Goal: Information Seeking & Learning: Learn about a topic

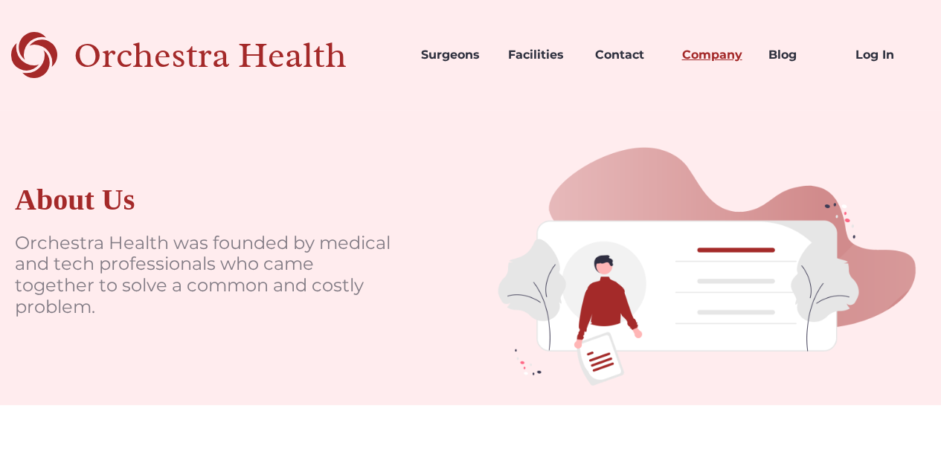
click at [683, 51] on link "Company" at bounding box center [712, 55] width 87 height 51
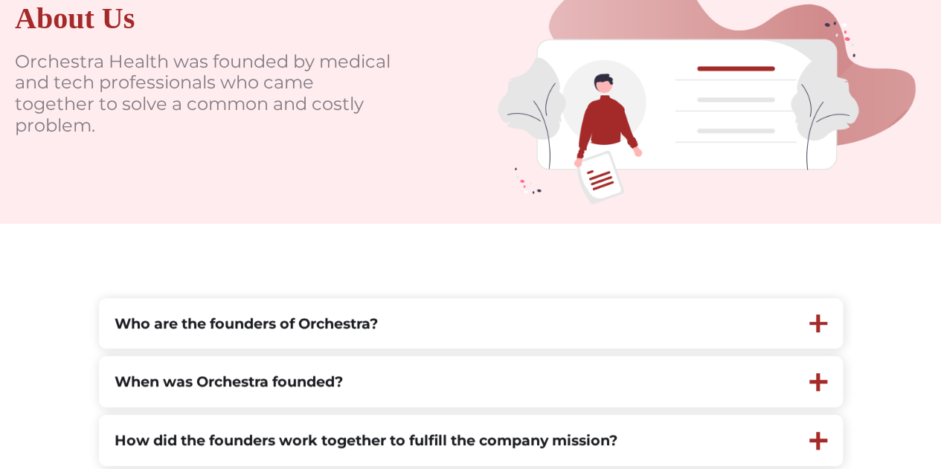
scroll to position [372, 0]
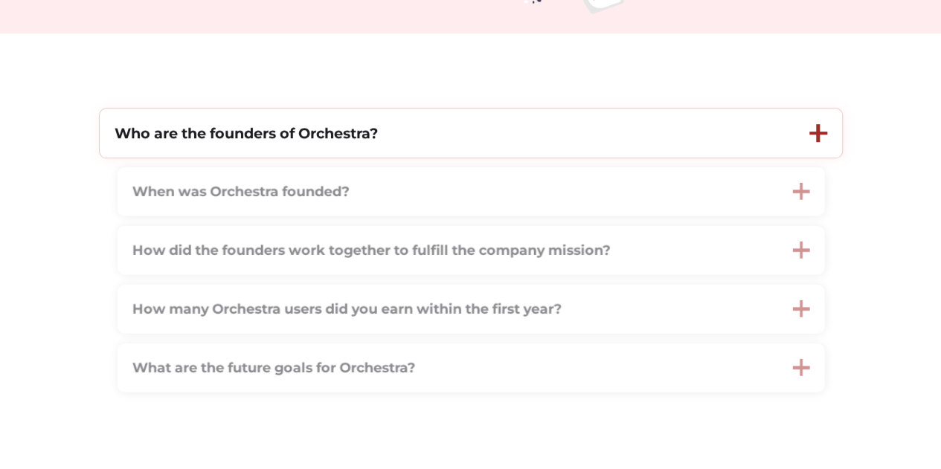
click at [271, 151] on div "Who are the founders of Orchestra?" at bounding box center [447, 134] width 695 height 50
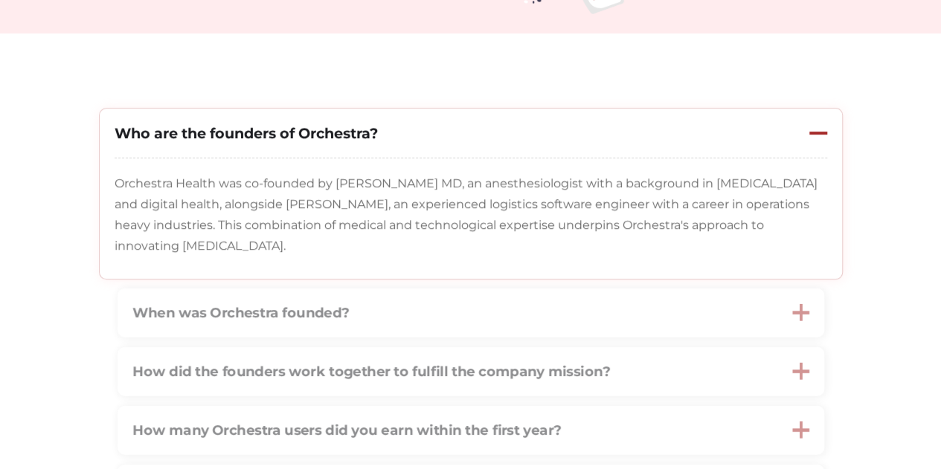
scroll to position [521, 0]
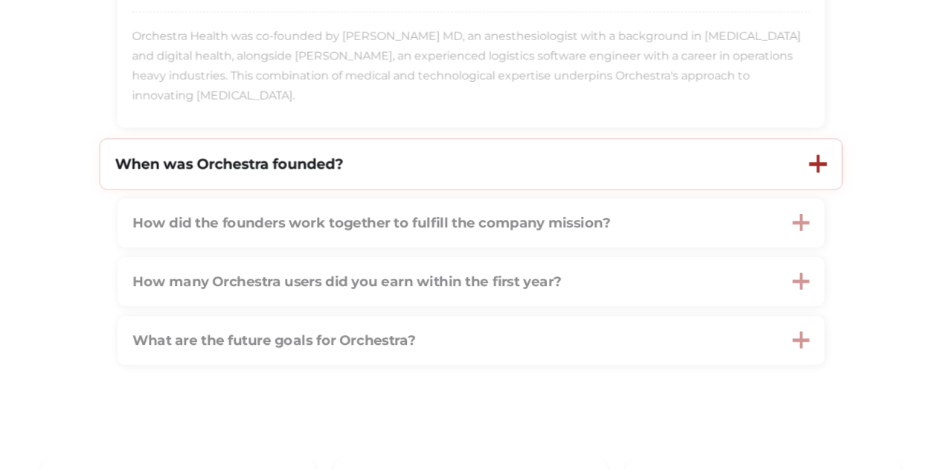
click at [125, 171] on strong "When was Orchestra founded?" at bounding box center [229, 164] width 228 height 18
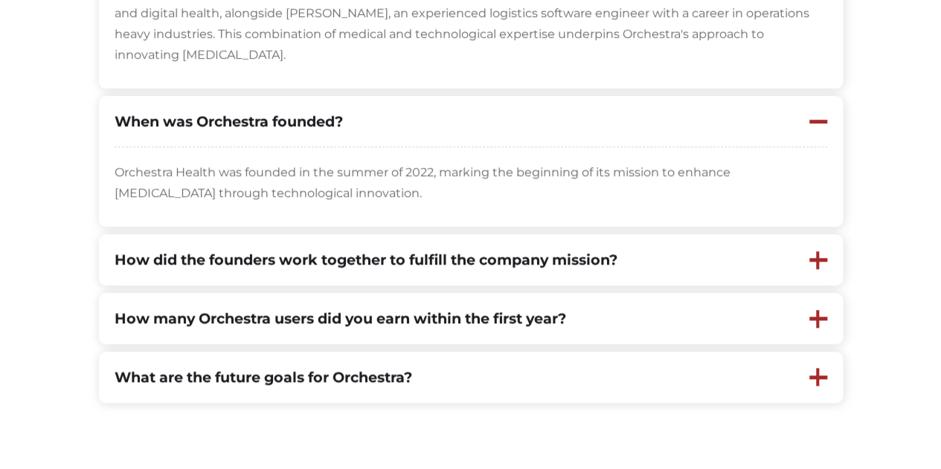
scroll to position [595, 0]
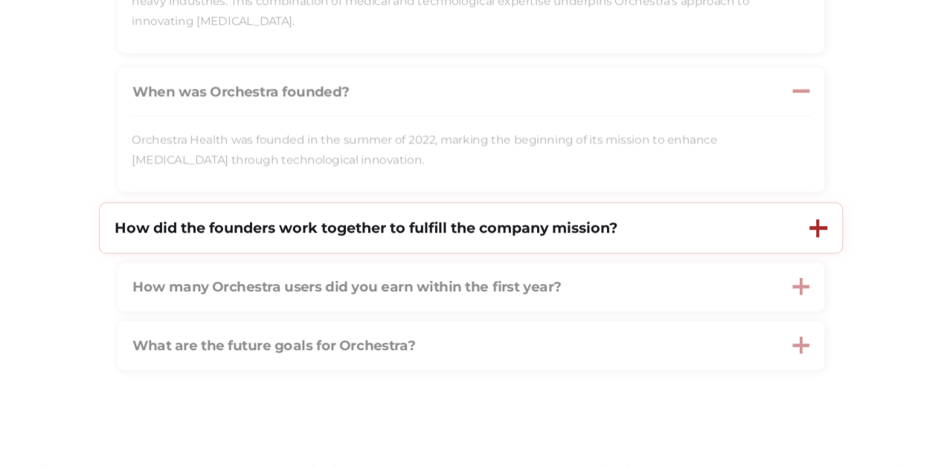
click at [198, 217] on div "How did the founders work together to fulfill the company mission?" at bounding box center [447, 228] width 695 height 50
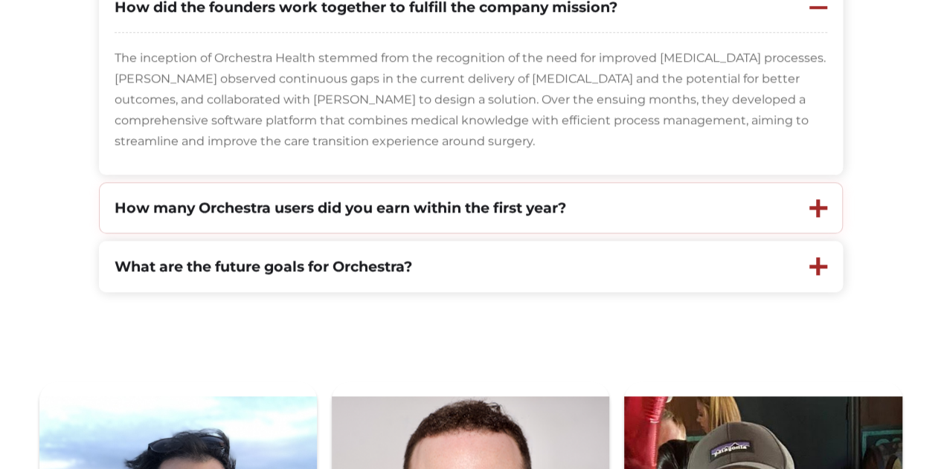
scroll to position [818, 0]
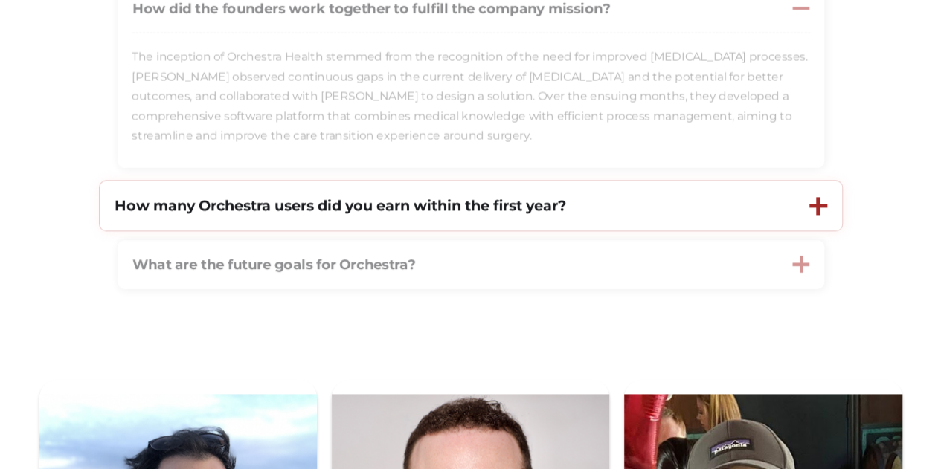
click at [147, 216] on div "How many Orchestra users did you earn within the first year?" at bounding box center [341, 206] width 452 height 20
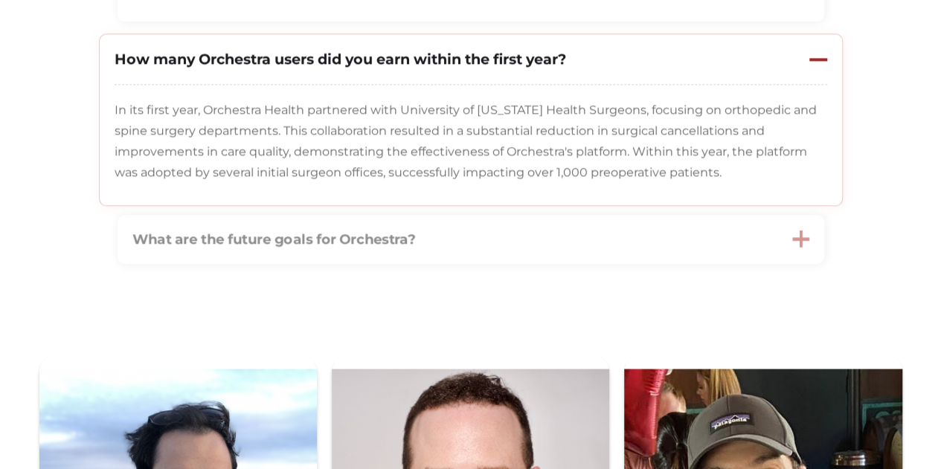
scroll to position [967, 0]
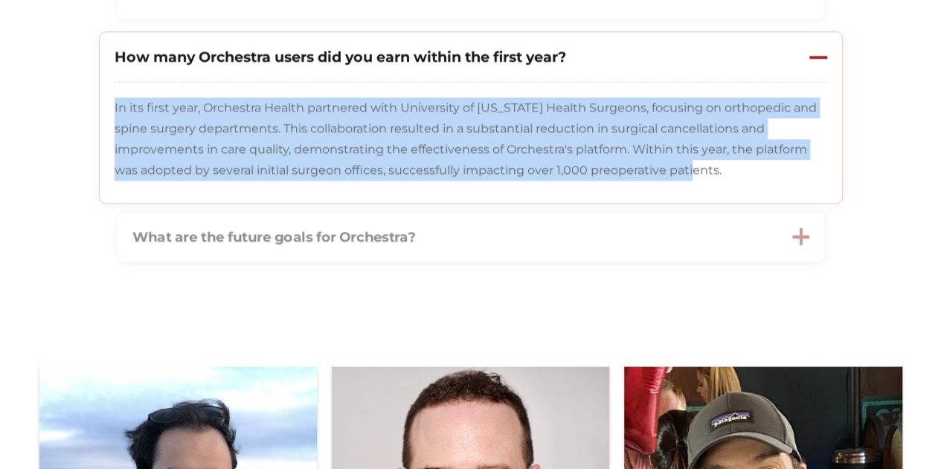
drag, startPoint x: 641, startPoint y: 170, endPoint x: 115, endPoint y: 99, distance: 531.5
click at [115, 99] on p "In its first year, Orchestra Health partnered with University of [US_STATE] Hea…" at bounding box center [471, 138] width 713 height 83
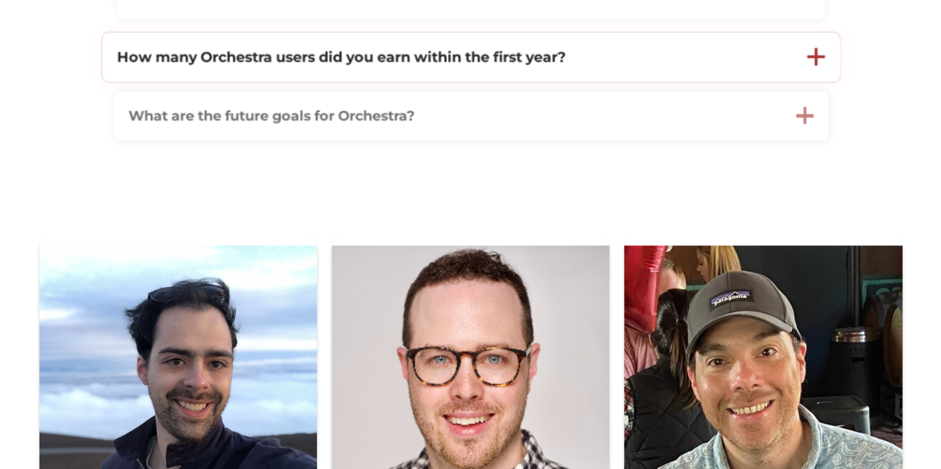
click at [326, 72] on div "How many Orchestra users did you earn within the first year?" at bounding box center [447, 56] width 690 height 49
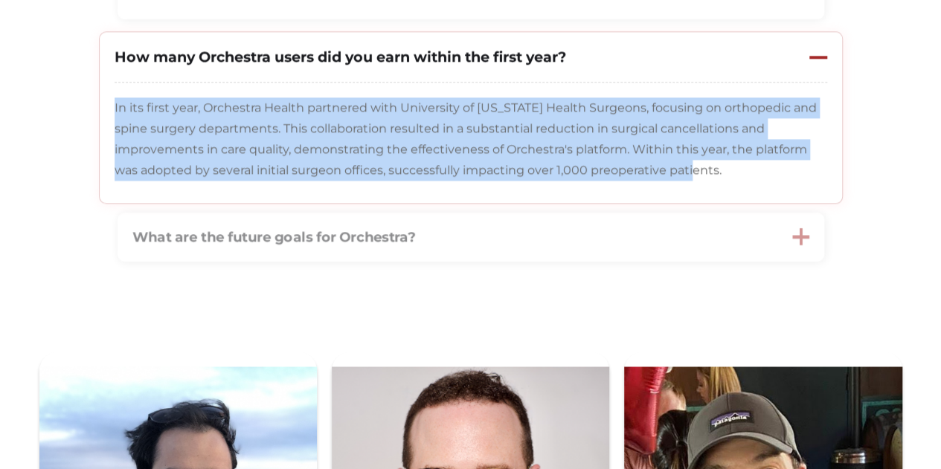
drag, startPoint x: 638, startPoint y: 178, endPoint x: 109, endPoint y: 98, distance: 534.9
click at [109, 98] on div "In its first year, Orchestra Health partnered with University of [US_STATE] Hea…" at bounding box center [471, 143] width 743 height 121
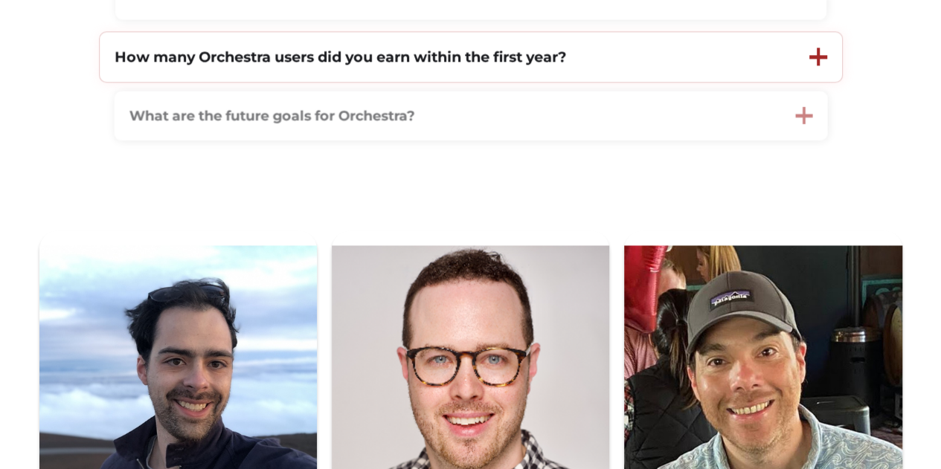
click at [217, 62] on strong "How many Orchestra users did you earn within the first year?" at bounding box center [341, 57] width 452 height 18
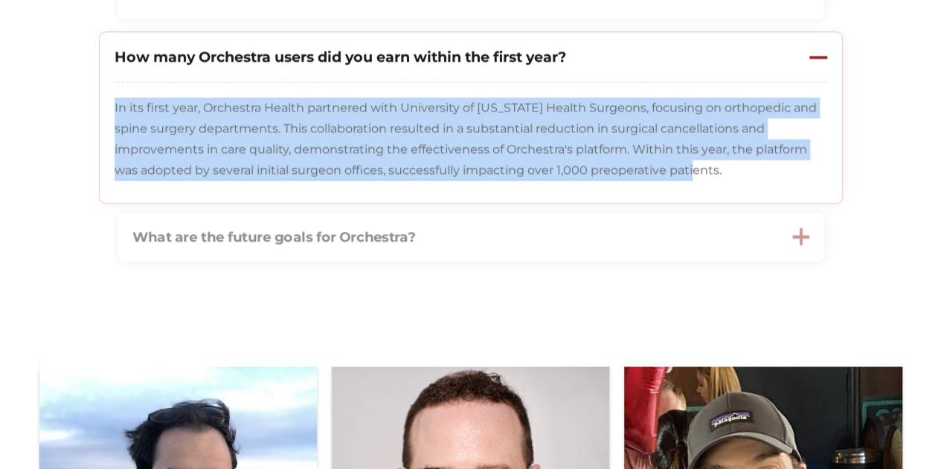
drag, startPoint x: 115, startPoint y: 108, endPoint x: 622, endPoint y: 181, distance: 512.5
click at [622, 181] on p "In its first year, Orchestra Health partnered with University of [US_STATE] Hea…" at bounding box center [471, 138] width 713 height 83
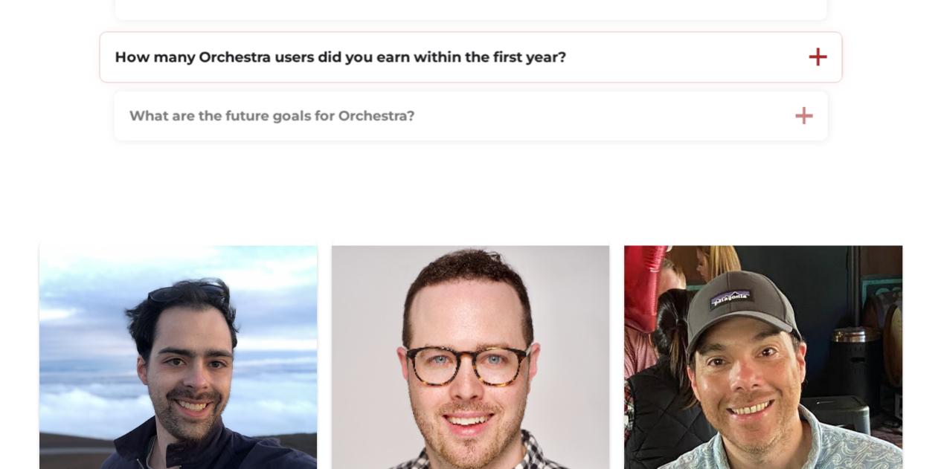
click at [610, 80] on div "How many Orchestra users did you earn within the first year?" at bounding box center [447, 57] width 694 height 50
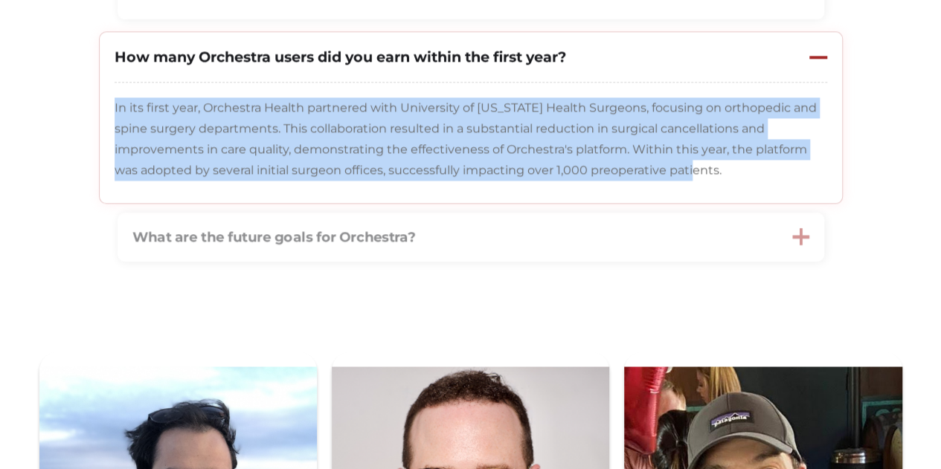
drag, startPoint x: 649, startPoint y: 172, endPoint x: 115, endPoint y: 107, distance: 537.3
click at [115, 107] on p "In its first year, Orchestra Health partnered with University of [US_STATE] Hea…" at bounding box center [471, 138] width 713 height 83
